Goal: Transaction & Acquisition: Purchase product/service

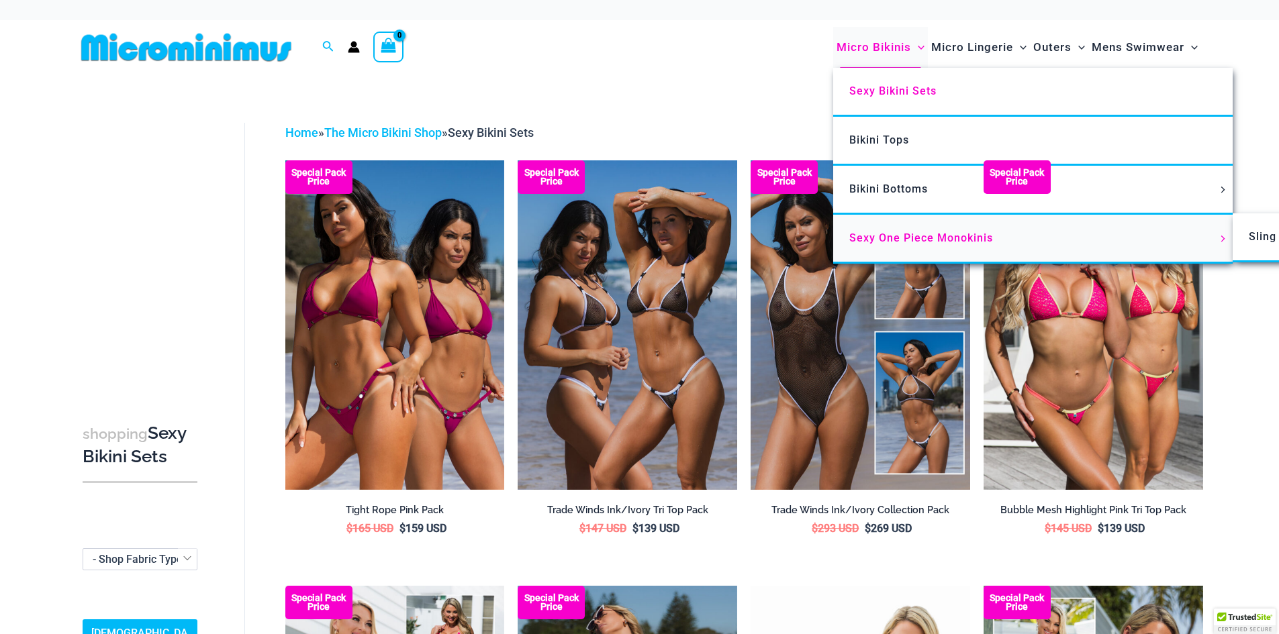
click at [881, 233] on span "Sexy One Piece Monokinis" at bounding box center [921, 238] width 144 height 13
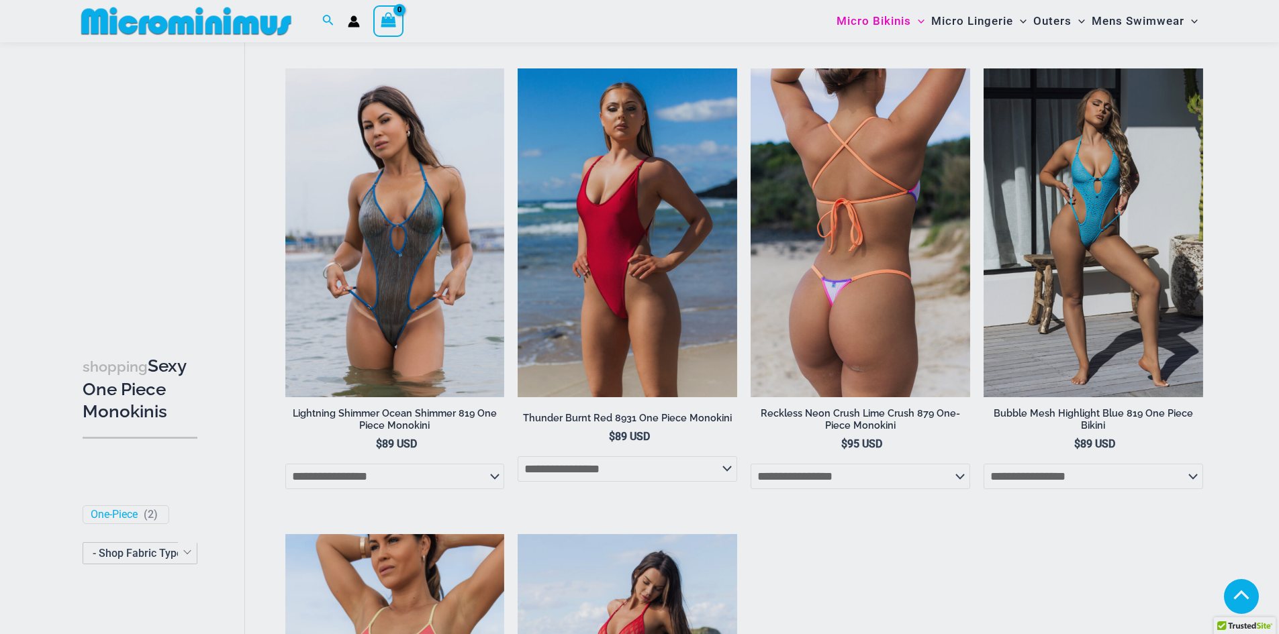
scroll to position [2002, 0]
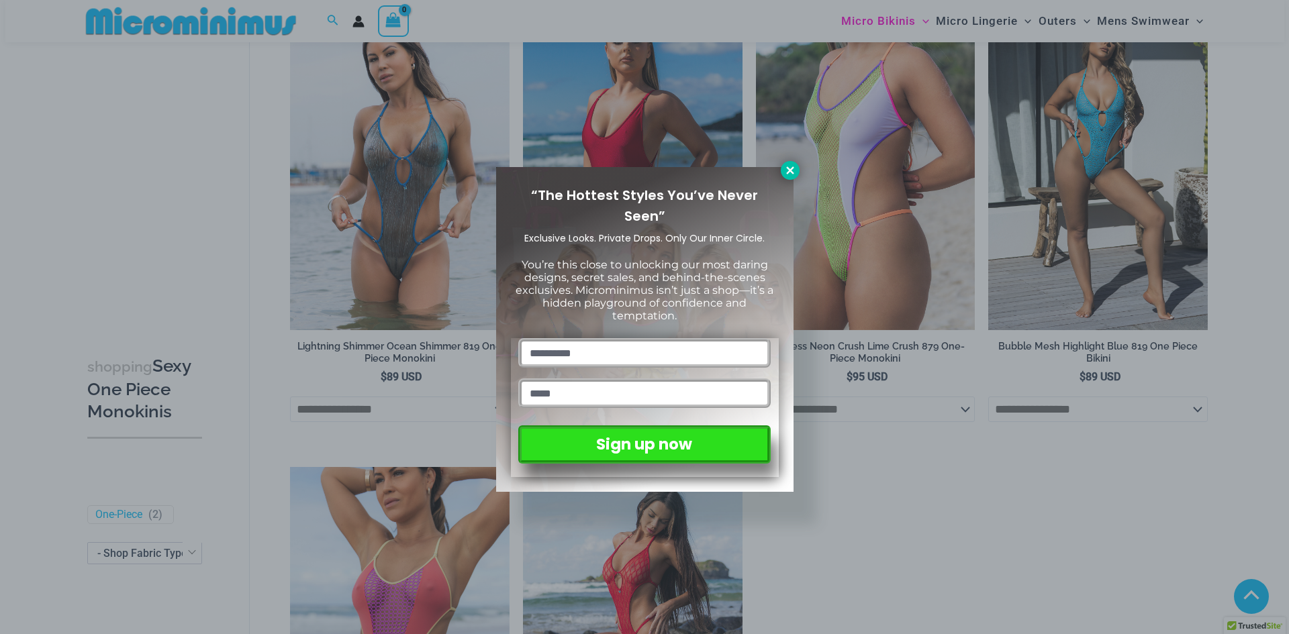
click at [794, 168] on icon at bounding box center [790, 170] width 12 height 12
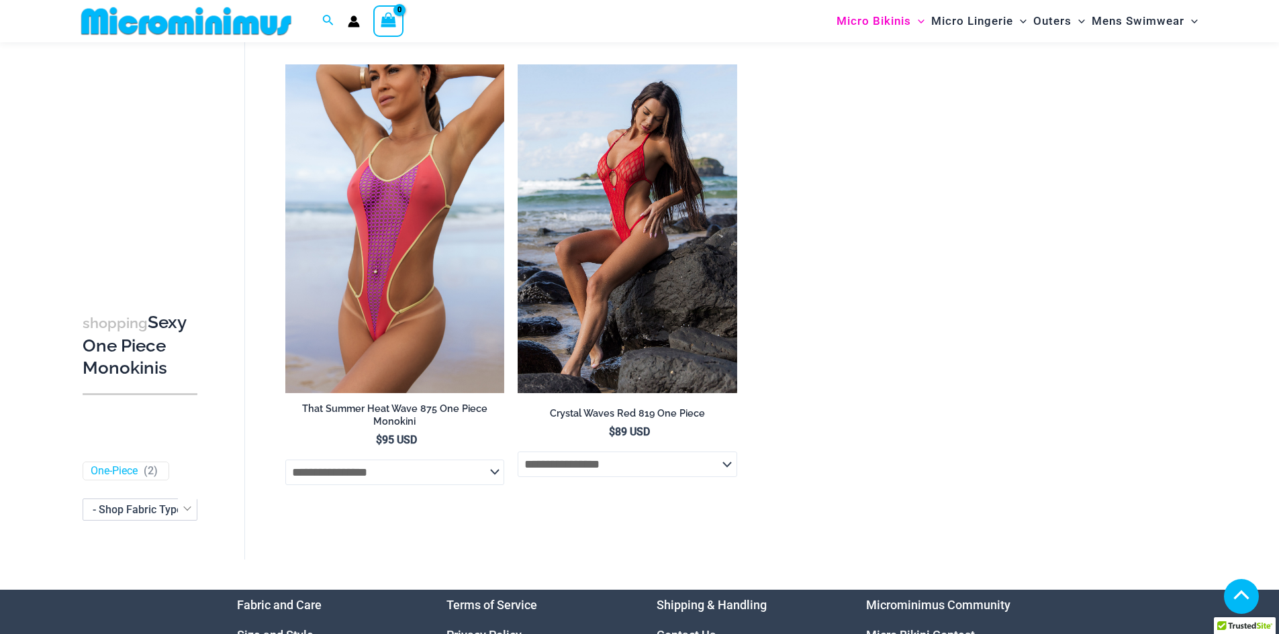
scroll to position [2606, 0]
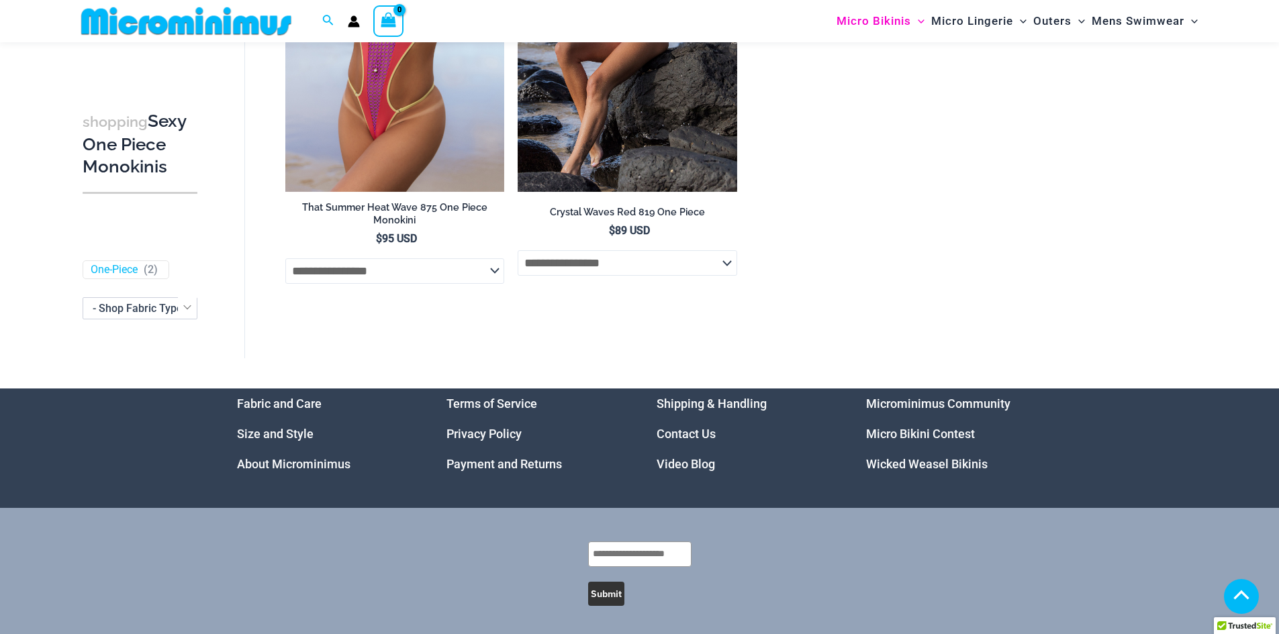
click at [925, 438] on link "Micro Bikini Contest" at bounding box center [920, 434] width 109 height 14
